Goal: Transaction & Acquisition: Purchase product/service

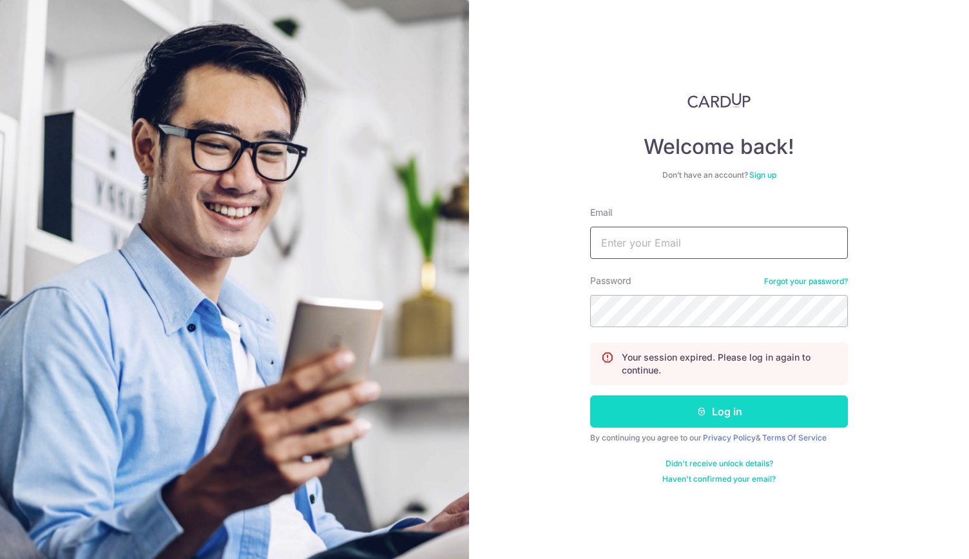
type input "chuaroger74@gmail.com"
click at [686, 416] on button "Log in" at bounding box center [719, 412] width 258 height 32
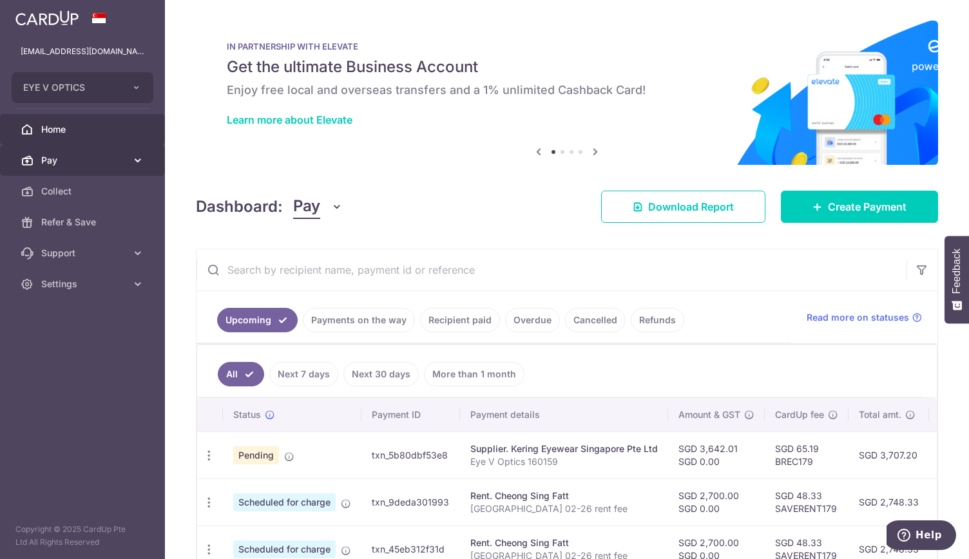
click at [142, 164] on icon at bounding box center [137, 160] width 13 height 13
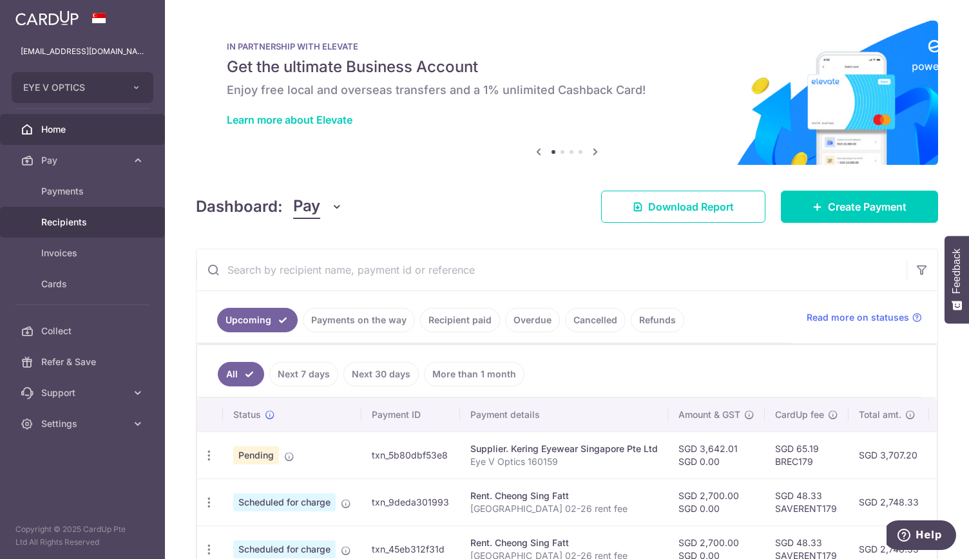
click at [113, 215] on link "Recipients" at bounding box center [82, 222] width 165 height 31
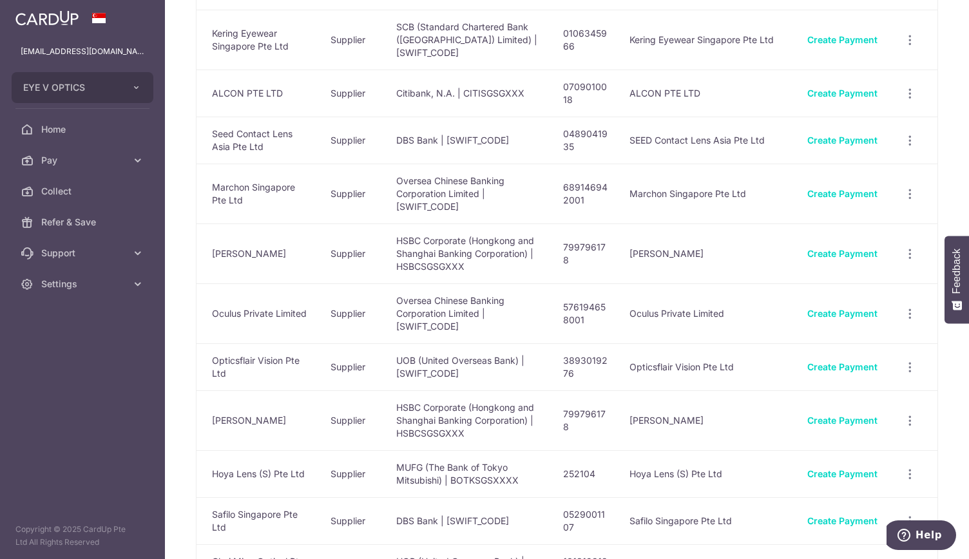
scroll to position [528, 0]
click at [826, 515] on link "Create Payment" at bounding box center [842, 520] width 70 height 11
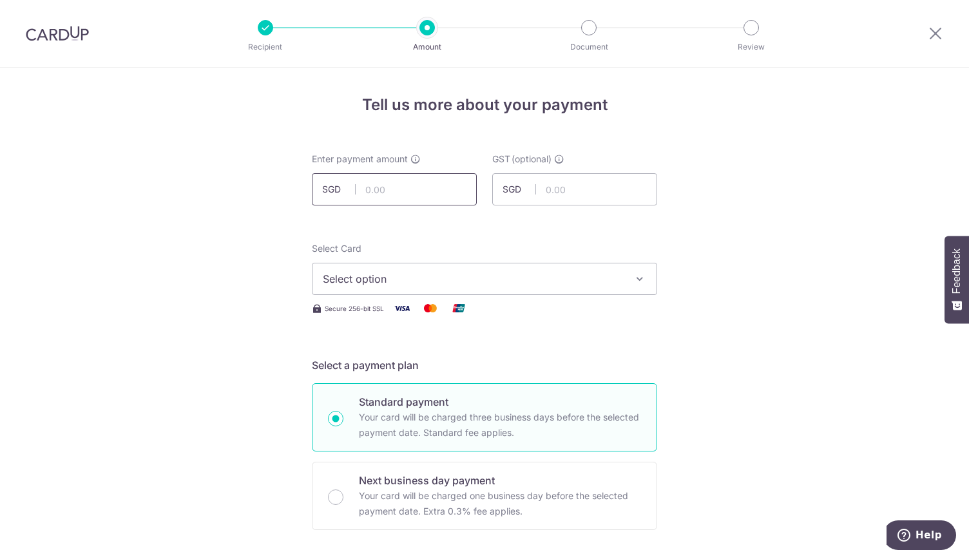
click at [380, 191] on input "text" at bounding box center [394, 189] width 165 height 32
type input "476.08"
click at [498, 283] on span "Select option" at bounding box center [473, 278] width 300 height 15
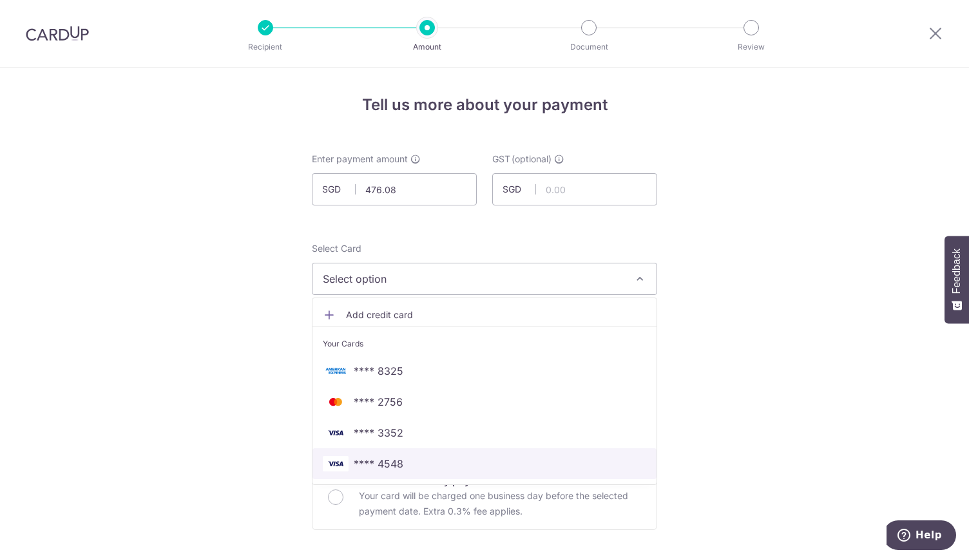
click at [494, 459] on span "**** 4548" at bounding box center [485, 463] width 324 height 15
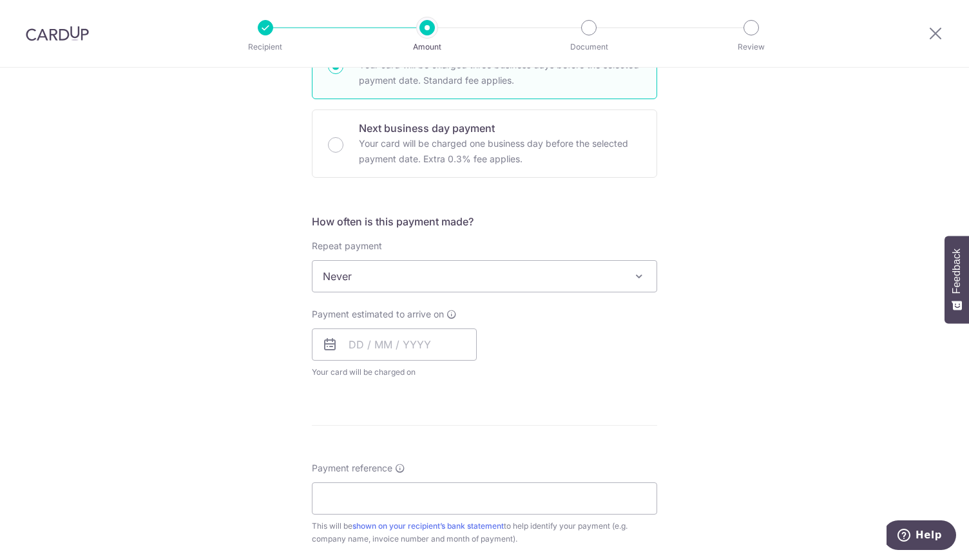
scroll to position [353, 0]
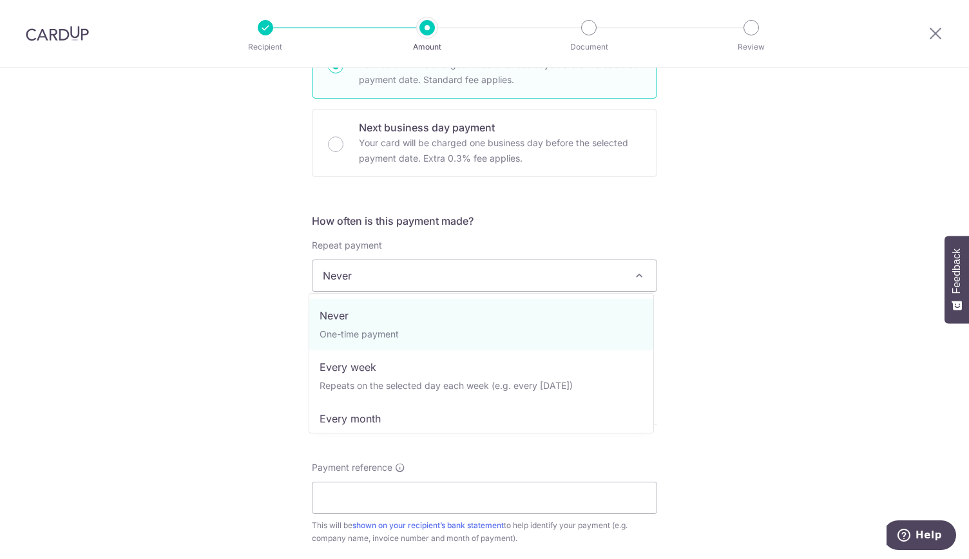
click at [554, 278] on span "Never" at bounding box center [485, 275] width 344 height 31
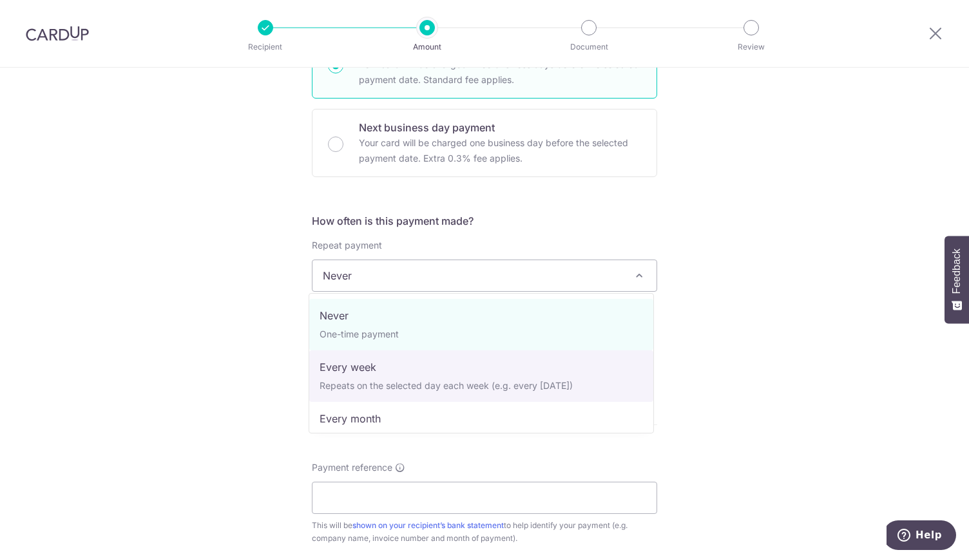
scroll to position [129, 0]
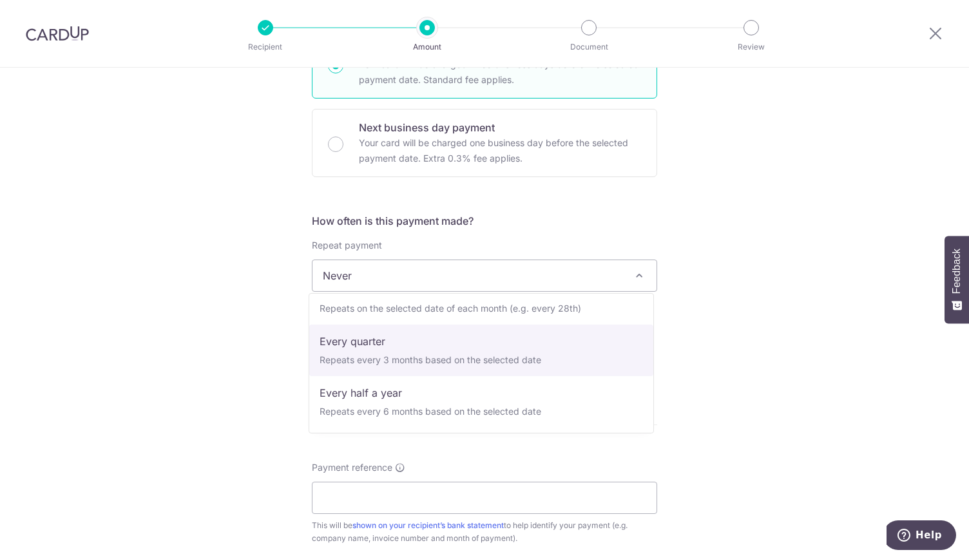
select select "4"
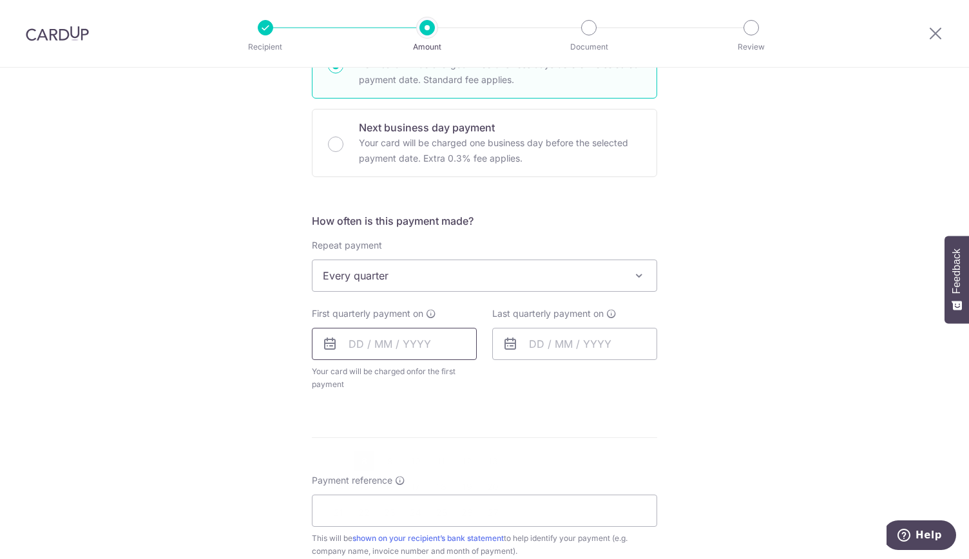
click at [385, 337] on input "text" at bounding box center [394, 344] width 165 height 32
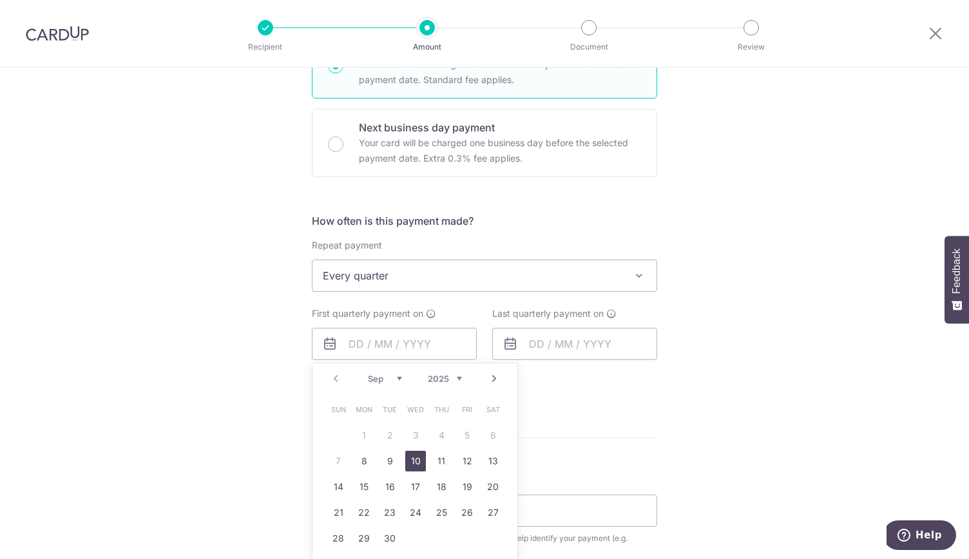
click at [412, 461] on link "10" at bounding box center [415, 461] width 21 height 21
type input "[DATE]"
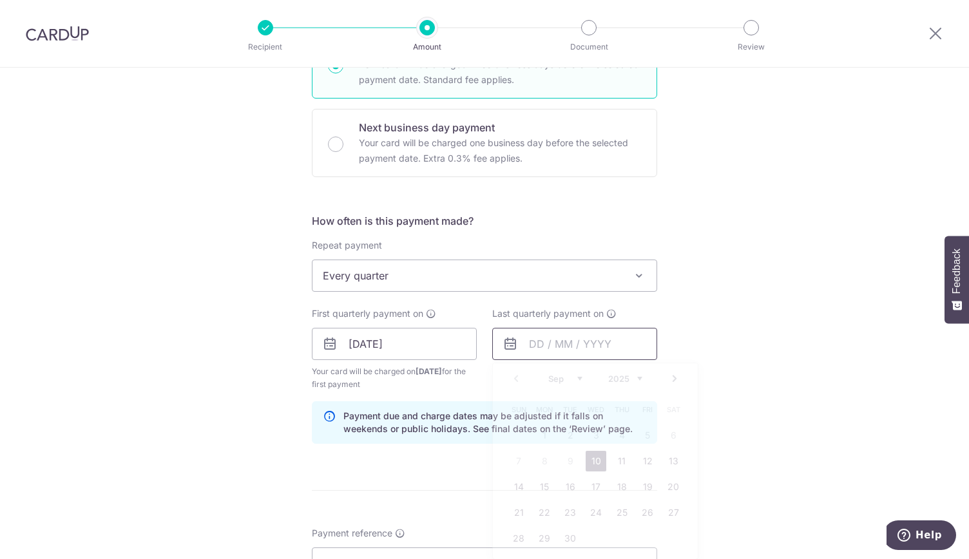
click at [554, 346] on input "text" at bounding box center [574, 344] width 165 height 32
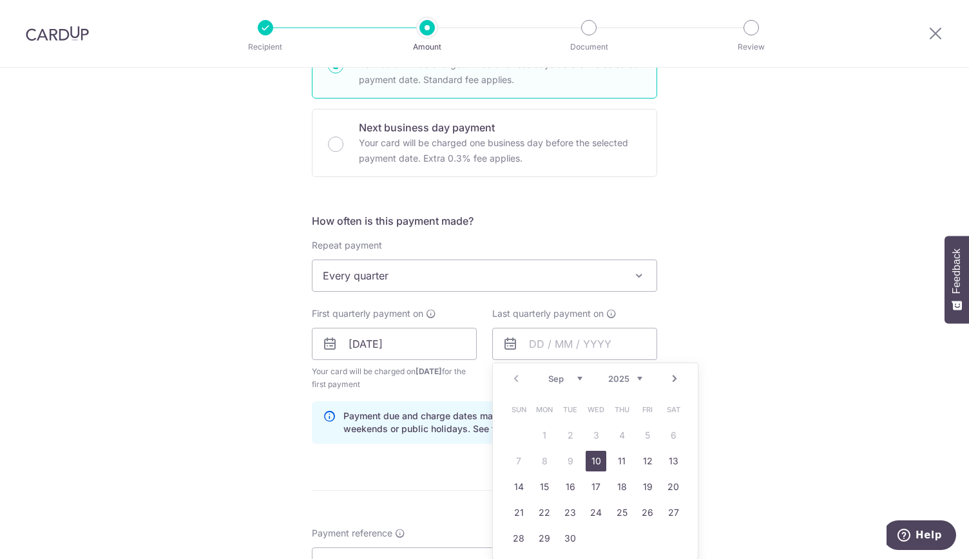
click at [575, 374] on select "Sep Oct Nov Dec" at bounding box center [565, 379] width 34 height 10
click at [594, 534] on link "31" at bounding box center [596, 538] width 21 height 21
type input "31/12/2025"
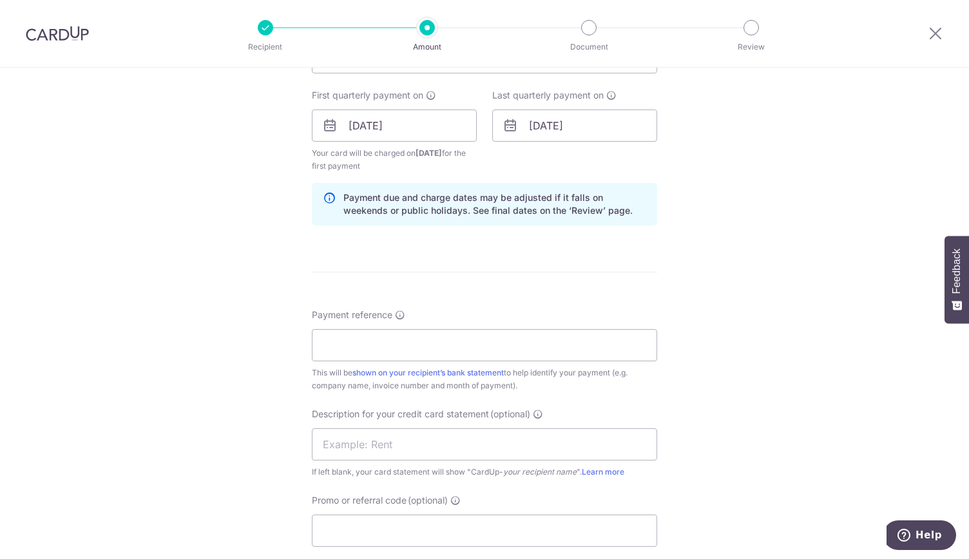
scroll to position [572, 0]
click at [422, 342] on input "Payment reference" at bounding box center [484, 345] width 345 height 32
type input "Eye V Optics DSG374"
click at [468, 434] on input "text" at bounding box center [484, 444] width 345 height 32
type input "Safilo Sep 25"
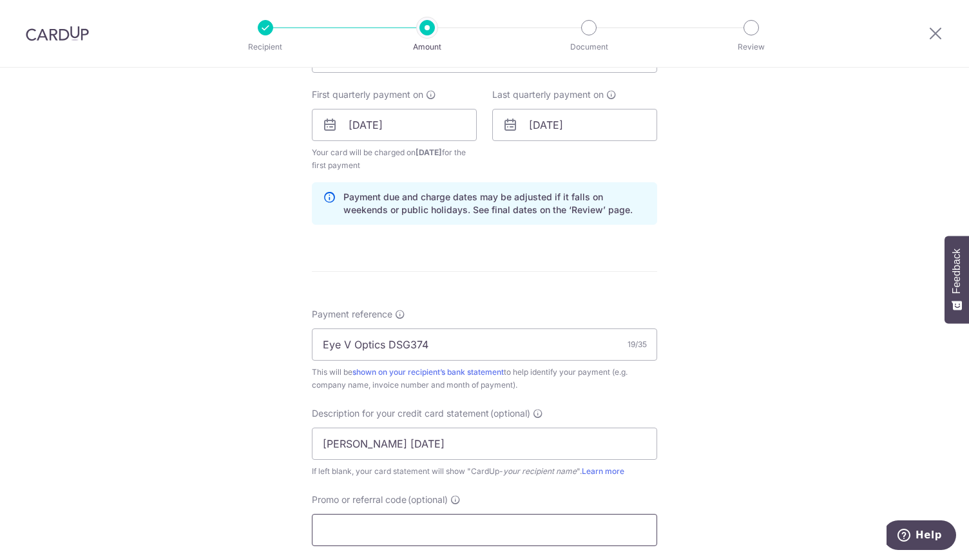
click at [385, 527] on input "Promo or referral code (optional)" at bounding box center [484, 530] width 345 height 32
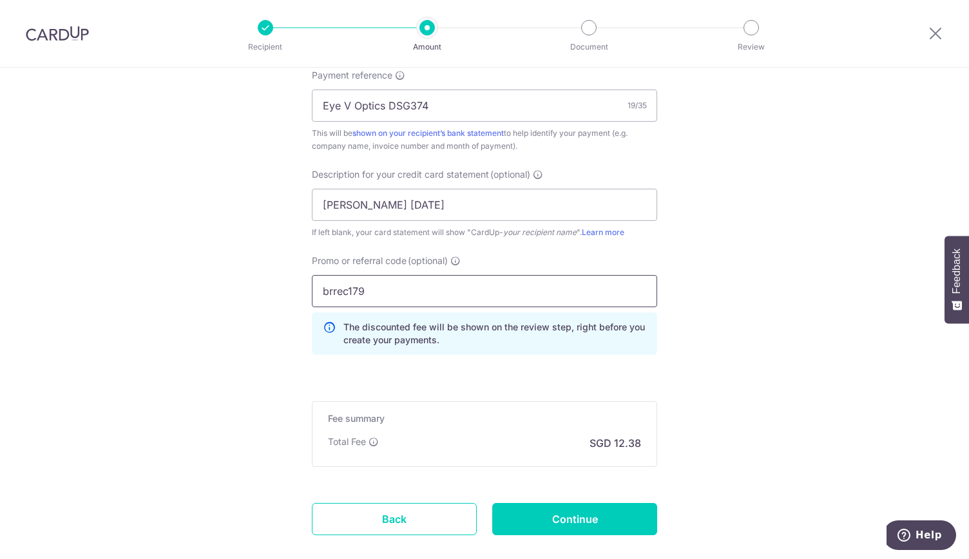
scroll to position [812, 0]
click at [330, 291] on input "brrec179" at bounding box center [484, 291] width 345 height 32
type input "brec179"
click at [563, 515] on input "Continue" at bounding box center [574, 519] width 165 height 32
type input "Create Schedule"
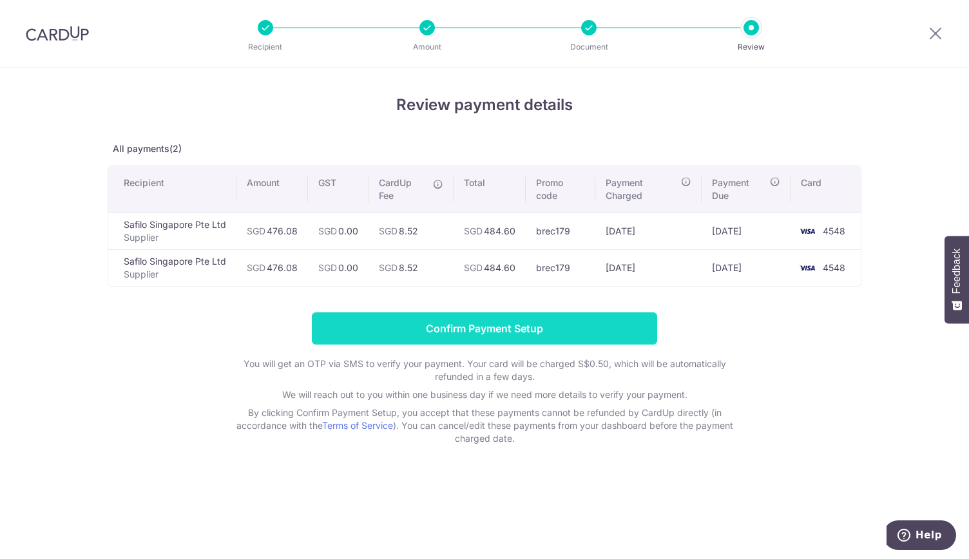
click at [481, 328] on input "Confirm Payment Setup" at bounding box center [484, 329] width 345 height 32
